Goal: Obtain resource: Download file/media

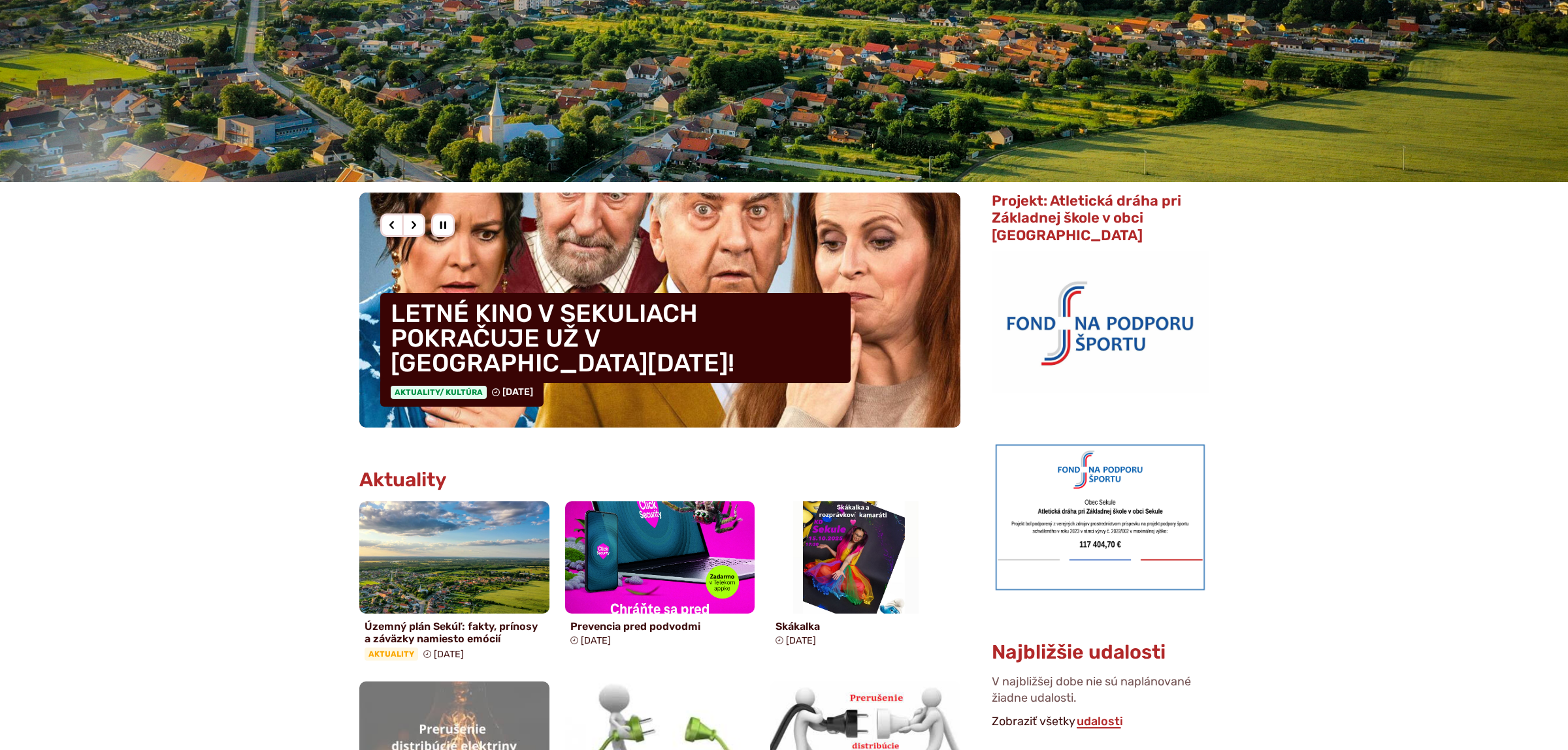
scroll to position [68, 0]
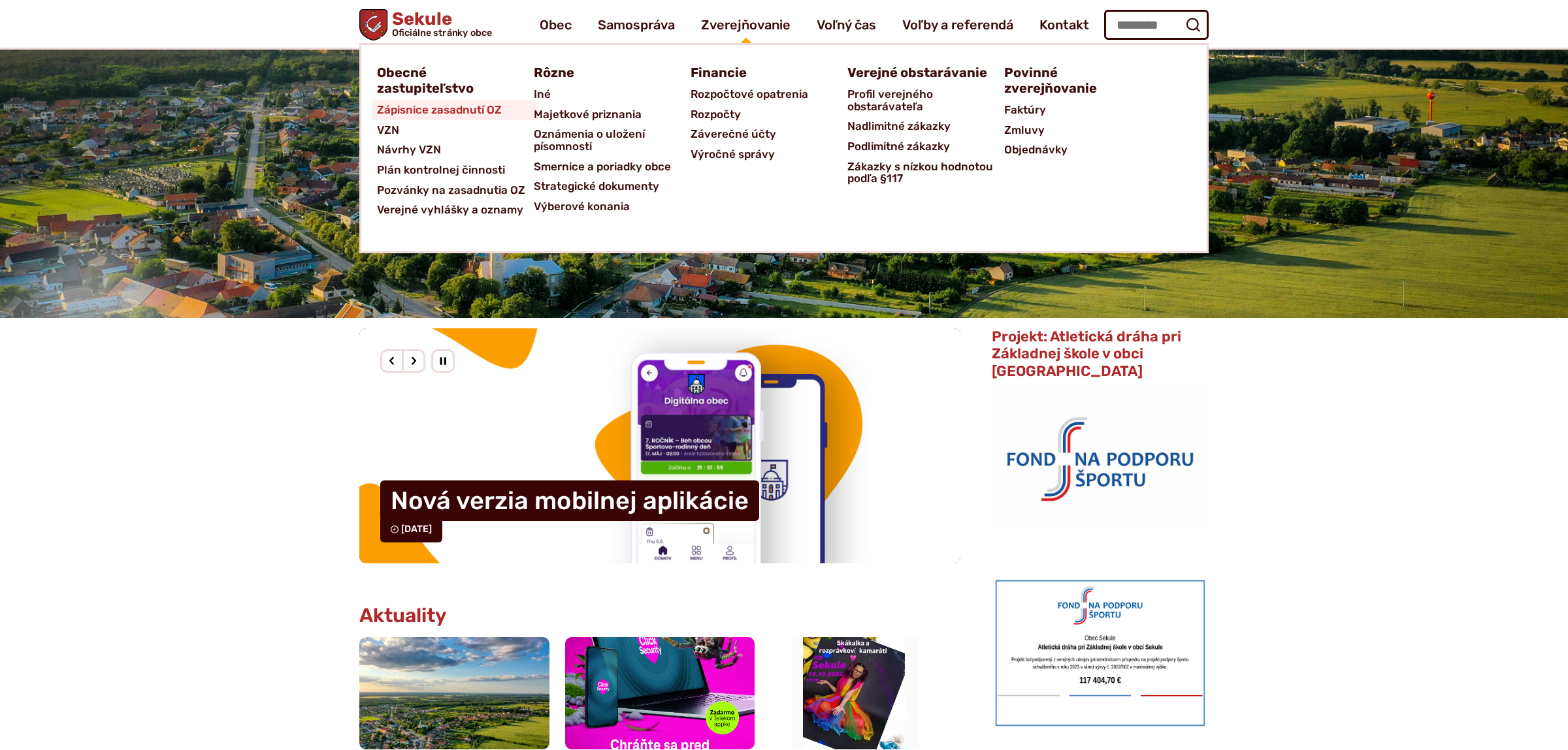
click at [423, 106] on span "Zápisnice zasadnutí OZ" at bounding box center [440, 110] width 125 height 20
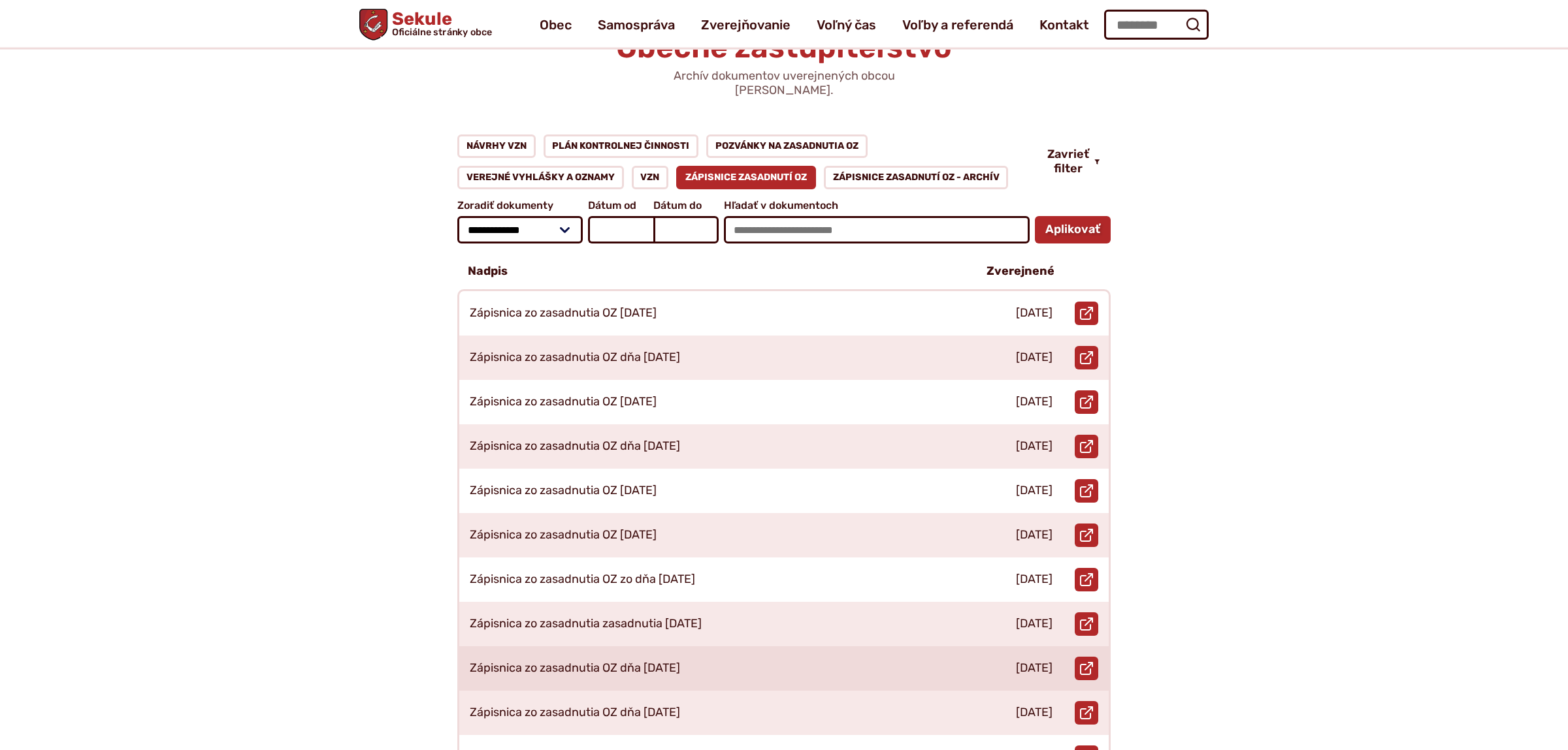
scroll to position [68, 0]
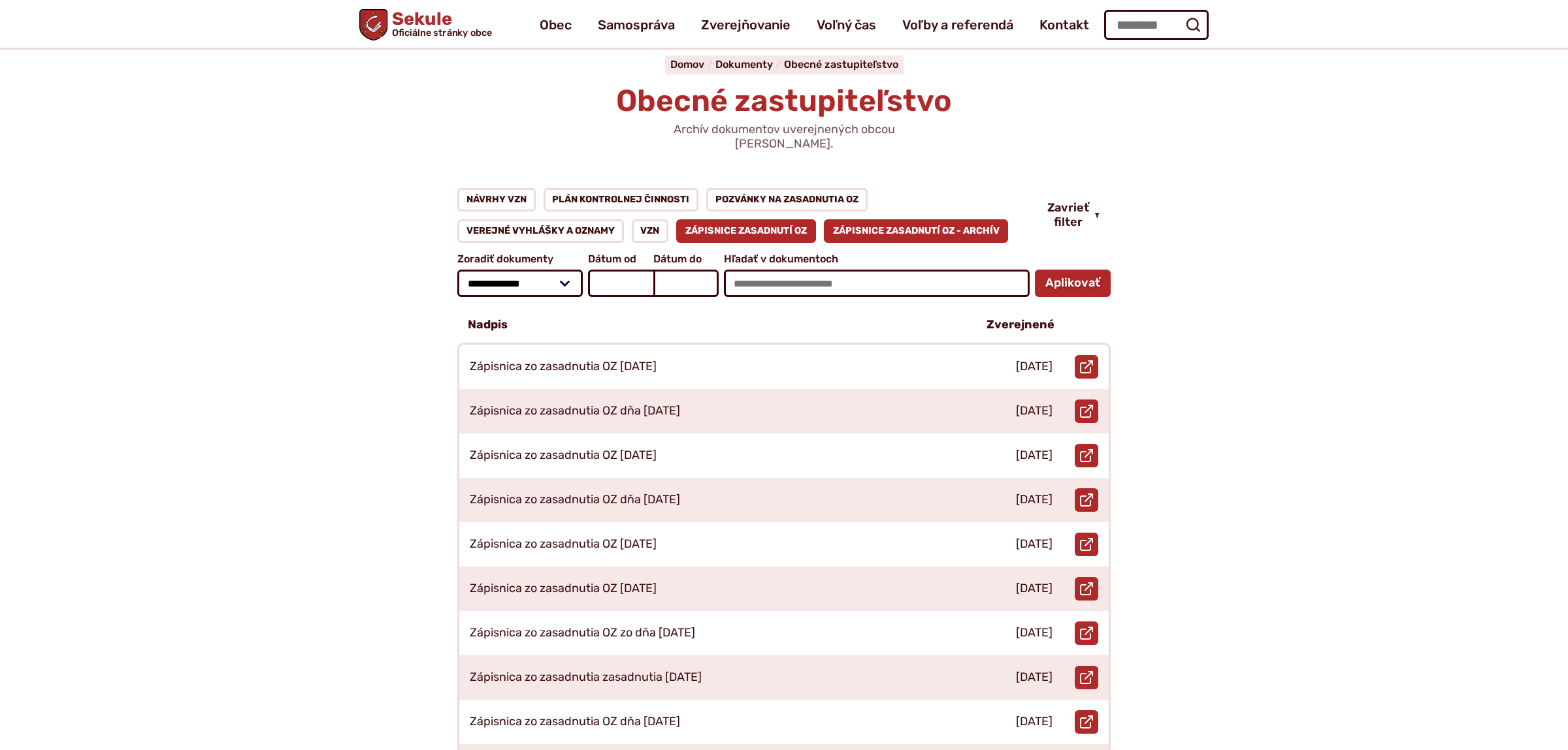
click at [888, 220] on link "Zápisnice zasadnutí OZ - ARCHÍV" at bounding box center [917, 231] width 185 height 23
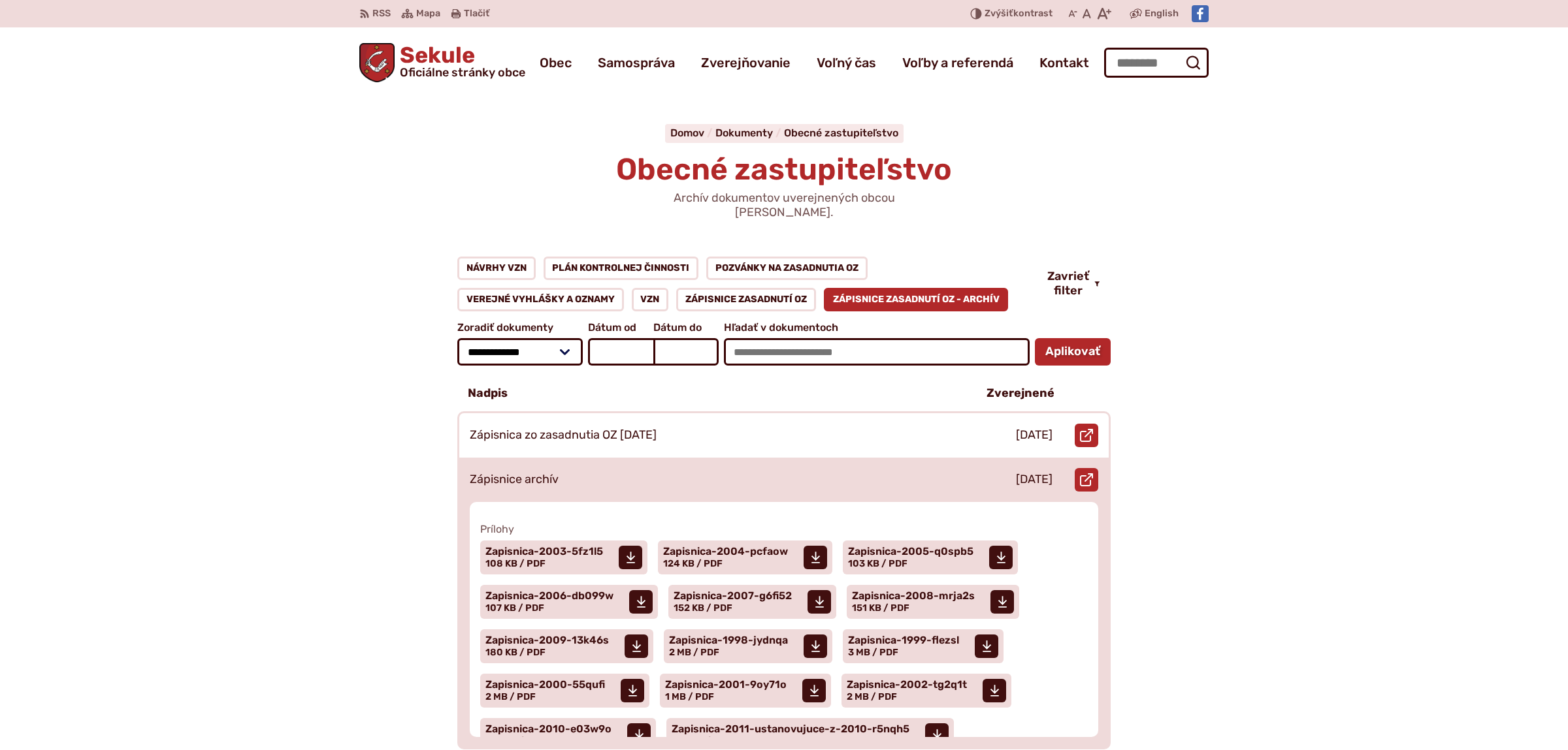
click at [519, 473] on p "Zápisnice archív" at bounding box center [514, 479] width 89 height 14
click at [526, 591] on span "Zapisnica-2006-db099w" at bounding box center [549, 597] width 128 height 11
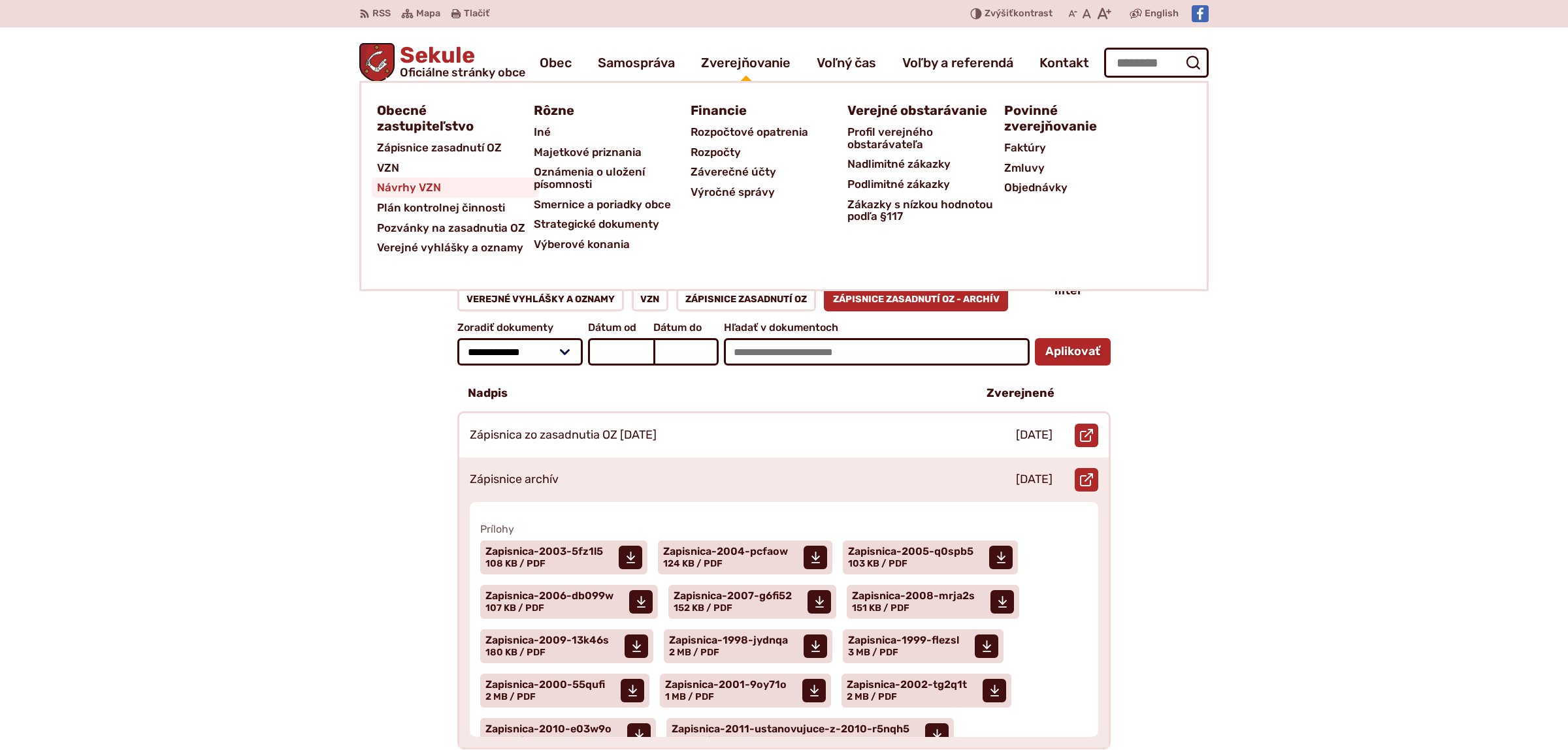
click at [399, 186] on span "Návrhy VZN" at bounding box center [409, 188] width 64 height 20
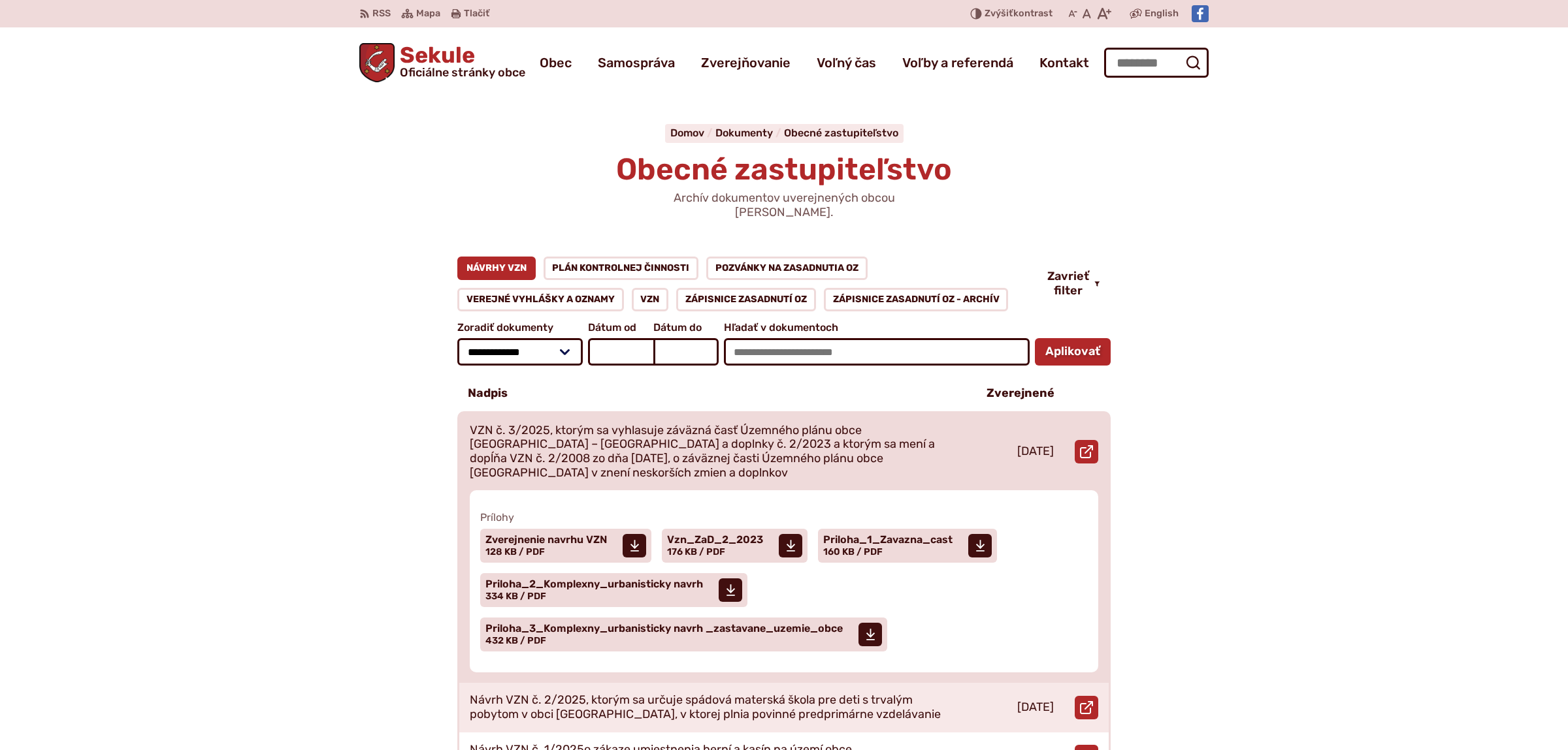
click at [615, 424] on p "VZN č. 3/2025, ktorým sa vyhlasuje záväzná časť Územného plánu obce Sekule – Zm…" at bounding box center [713, 452] width 486 height 56
click at [531, 535] on span "Zverejnenie navrhu VZN" at bounding box center [546, 540] width 121 height 11
click at [710, 535] on span "Vzn_ZaD_2_2023" at bounding box center [715, 540] width 96 height 11
click at [608, 579] on span "Priloha_2_Komplexny_urbanisticky navrh" at bounding box center [594, 585] width 218 height 11
click at [616, 619] on span "Priloha_3_Komplexny_urbanisticky navrh _zastavane_uzemie_obce Veľkosť a typ súb…" at bounding box center [664, 635] width 357 height 33
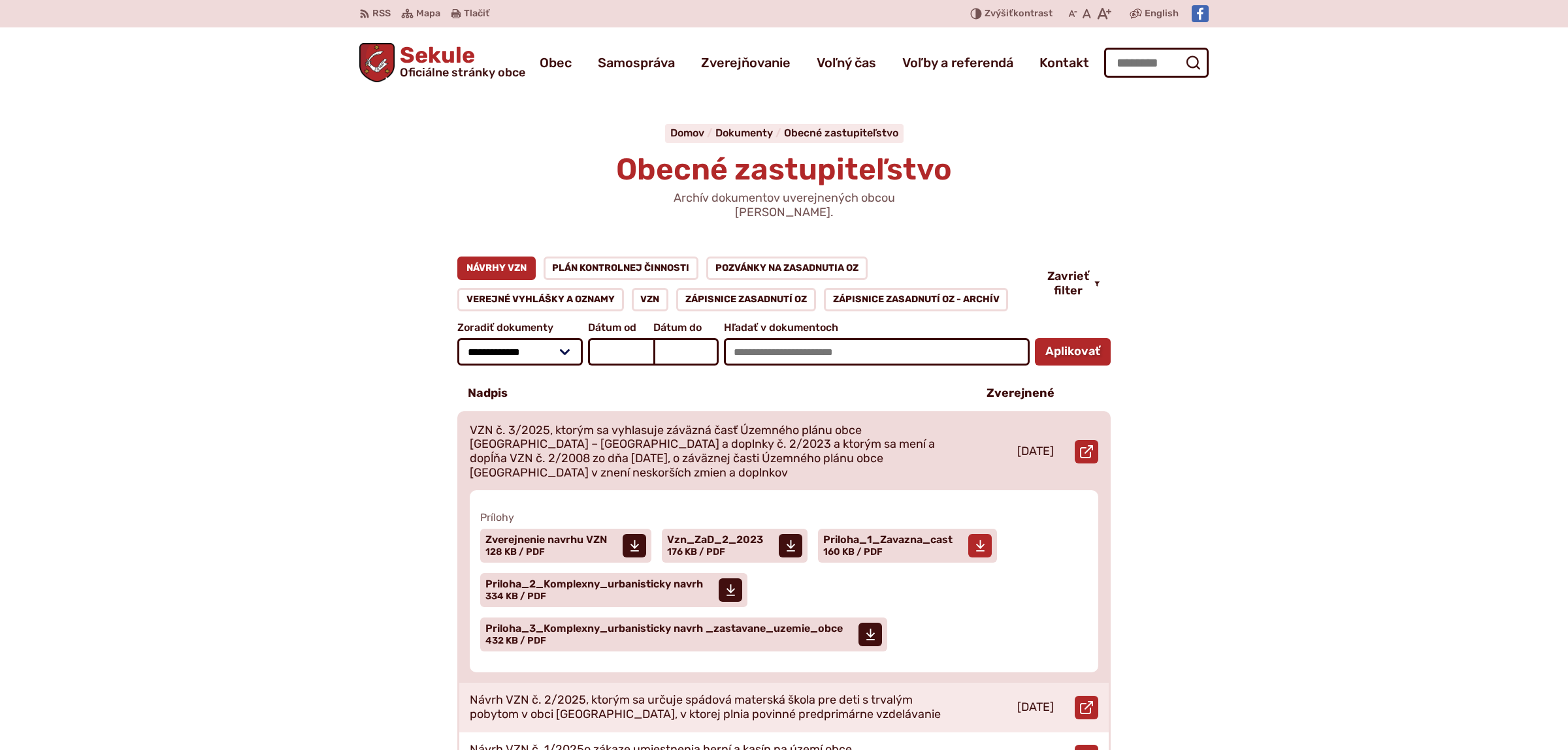
click at [899, 535] on span "Priloha_1_Zavazna_cast" at bounding box center [888, 540] width 129 height 11
